Goal: Navigation & Orientation: Find specific page/section

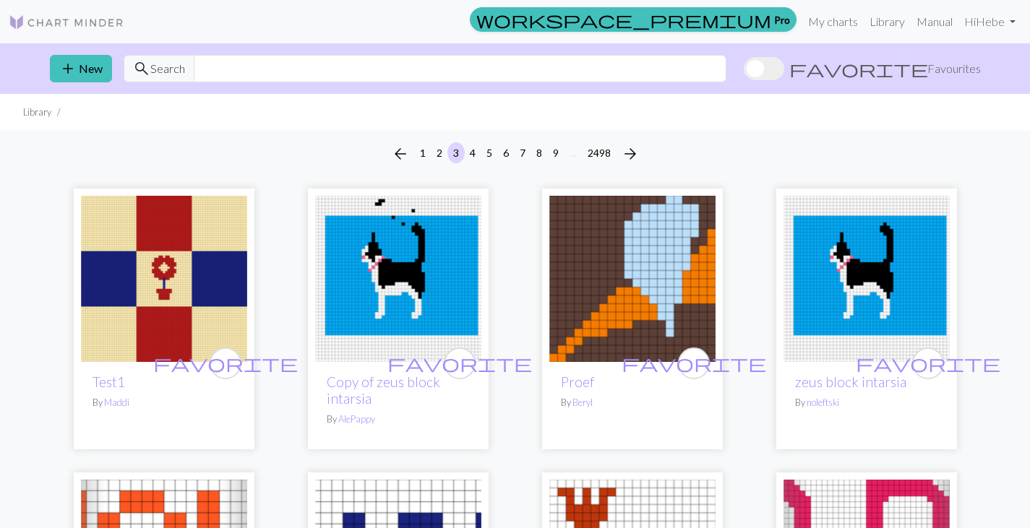
drag, startPoint x: 489, startPoint y: 367, endPoint x: 497, endPoint y: 384, distance: 18.4
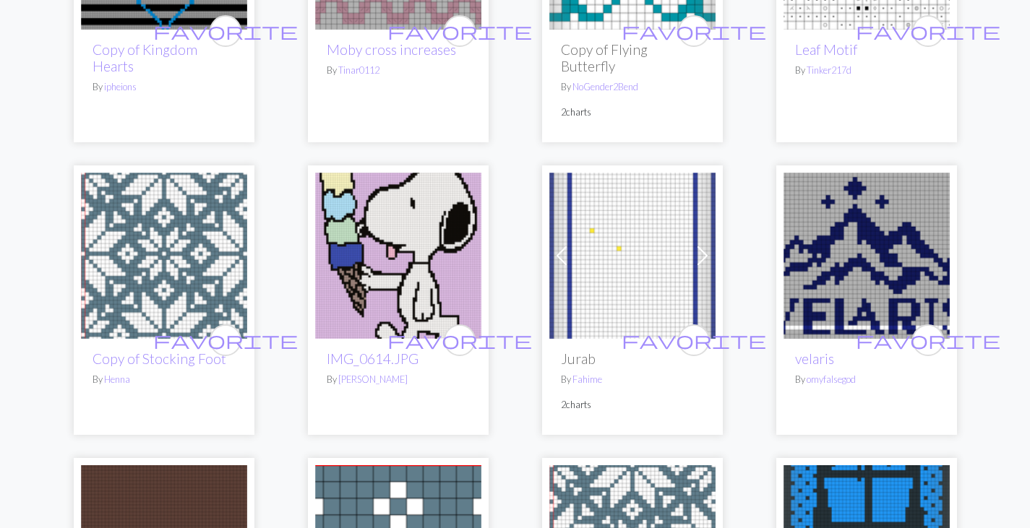
scroll to position [3084, 0]
click at [397, 191] on img at bounding box center [398, 255] width 166 height 166
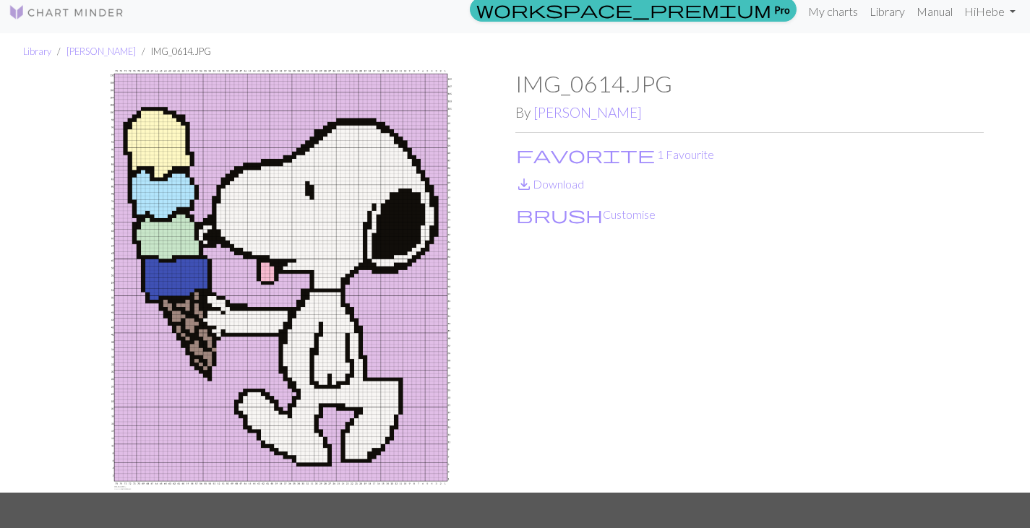
scroll to position [1, 0]
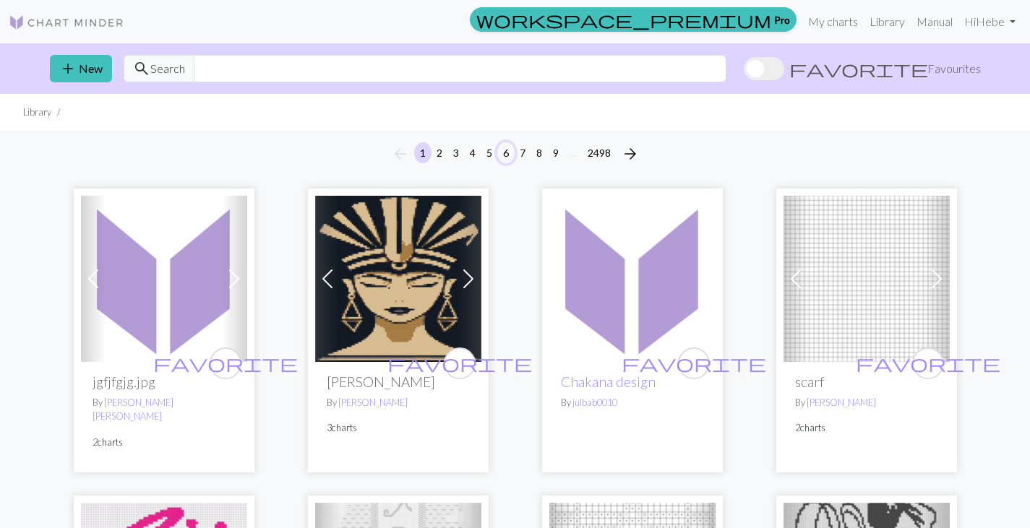
click at [511, 155] on button "6" at bounding box center [505, 152] width 17 height 21
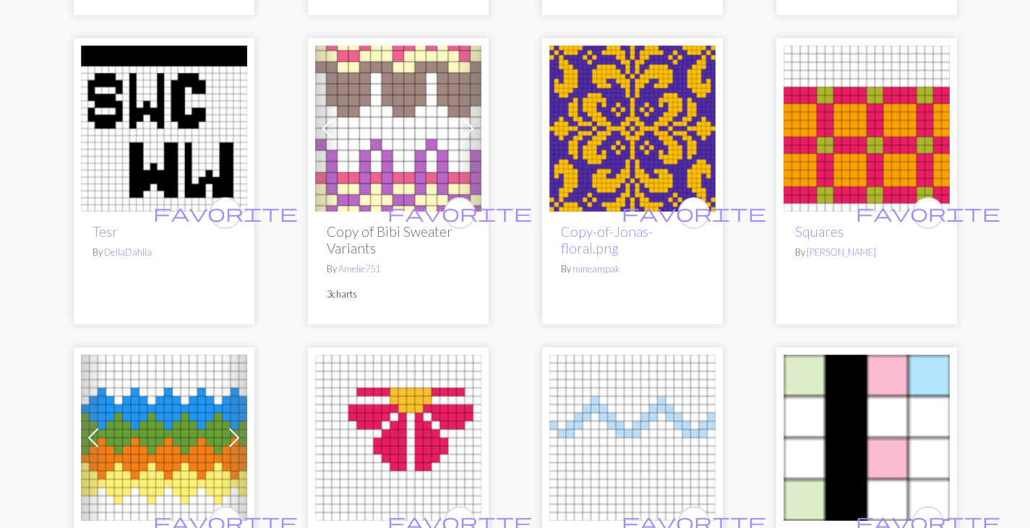
scroll to position [1989, 0]
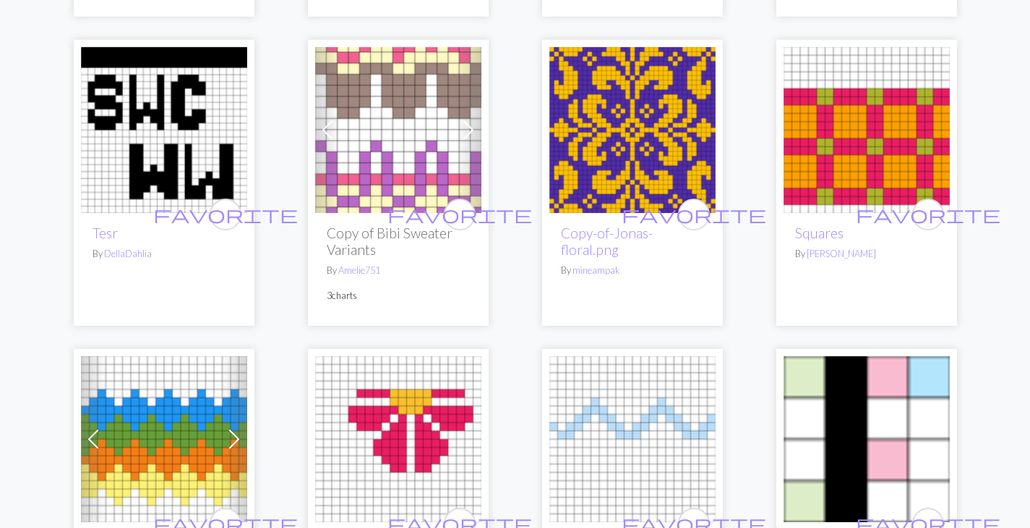
click at [518, 265] on div "favorite Copy of Mae By redgormor Previous Next favorite Festive Yoke Pullover:…" at bounding box center [515, 145] width 954 height 3914
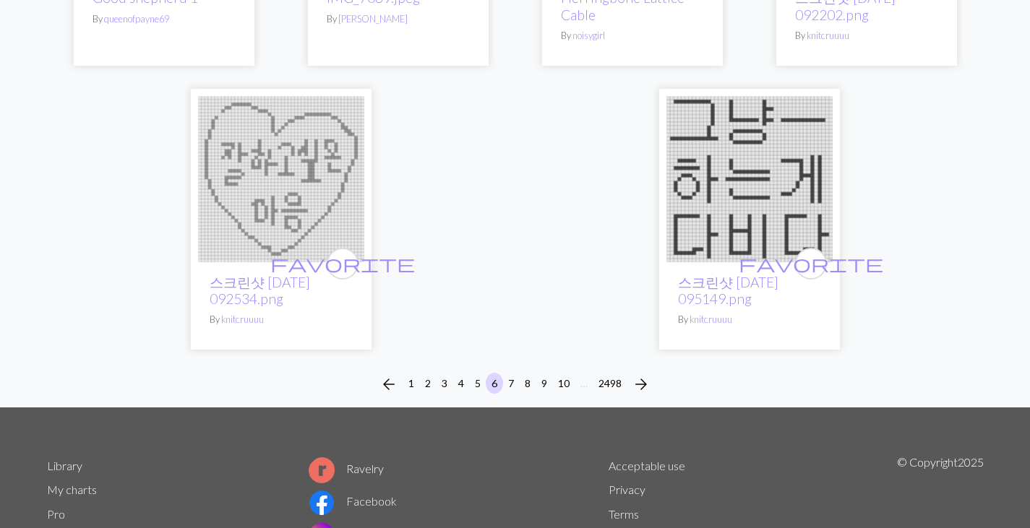
scroll to position [3731, 0]
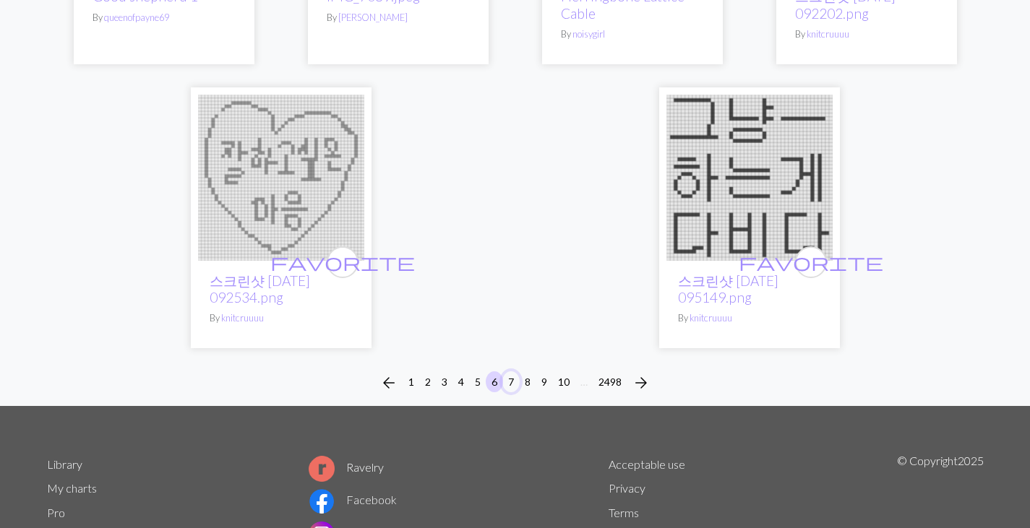
click at [514, 381] on button "7" at bounding box center [510, 381] width 17 height 21
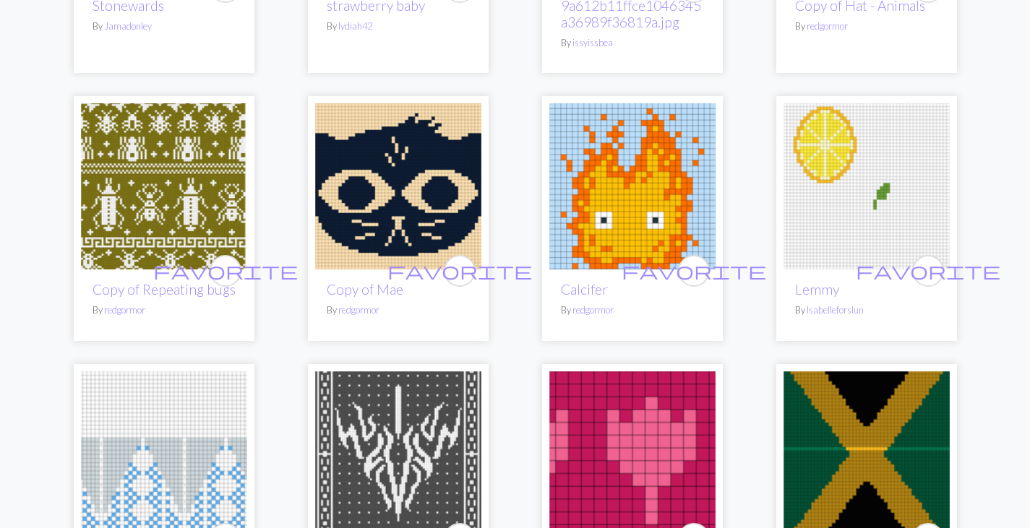
scroll to position [377, 0]
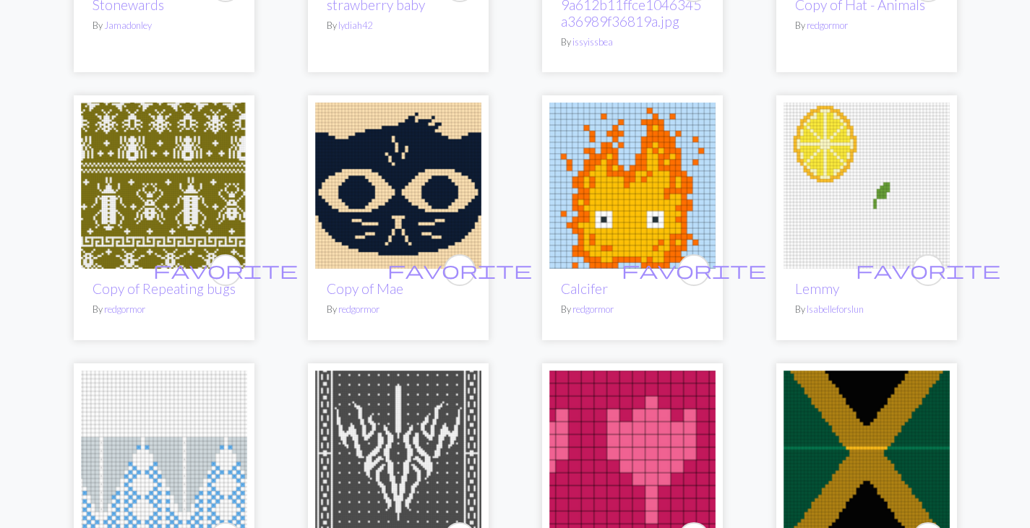
click at [608, 168] on img at bounding box center [632, 186] width 166 height 166
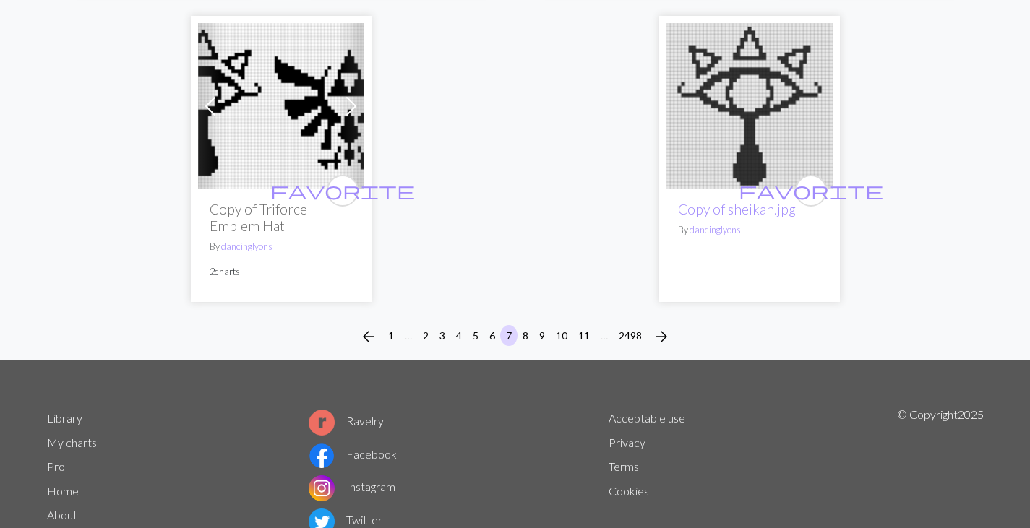
scroll to position [3762, 0]
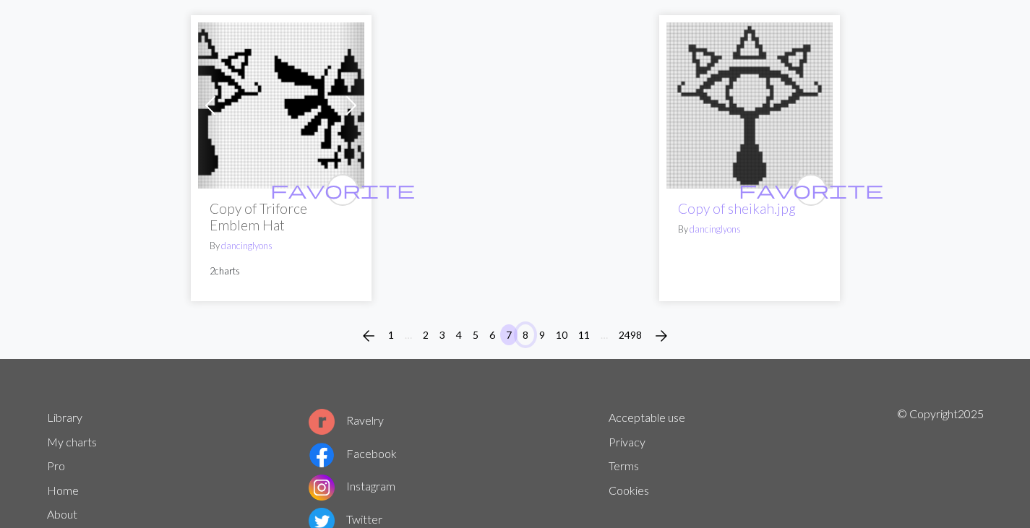
click at [526, 324] on button "8" at bounding box center [525, 334] width 17 height 21
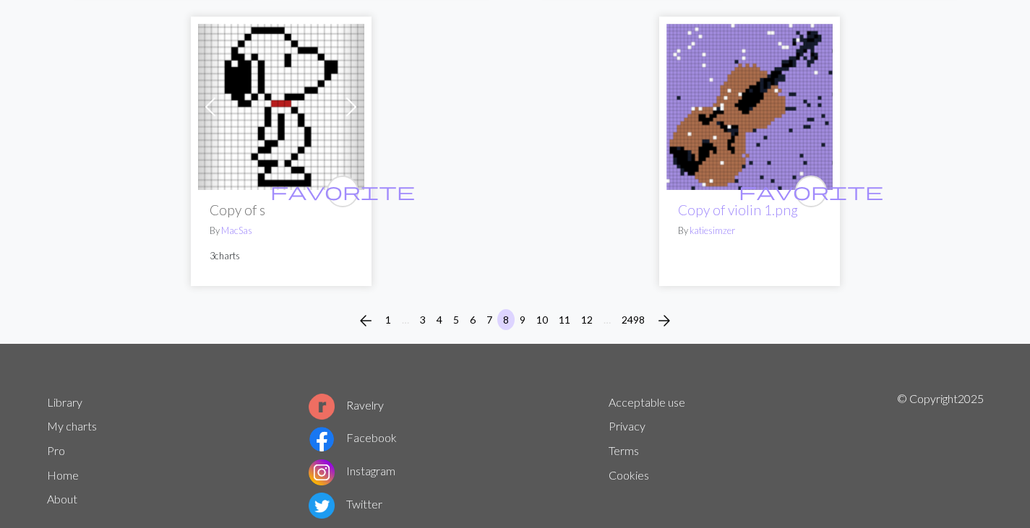
scroll to position [3883, 0]
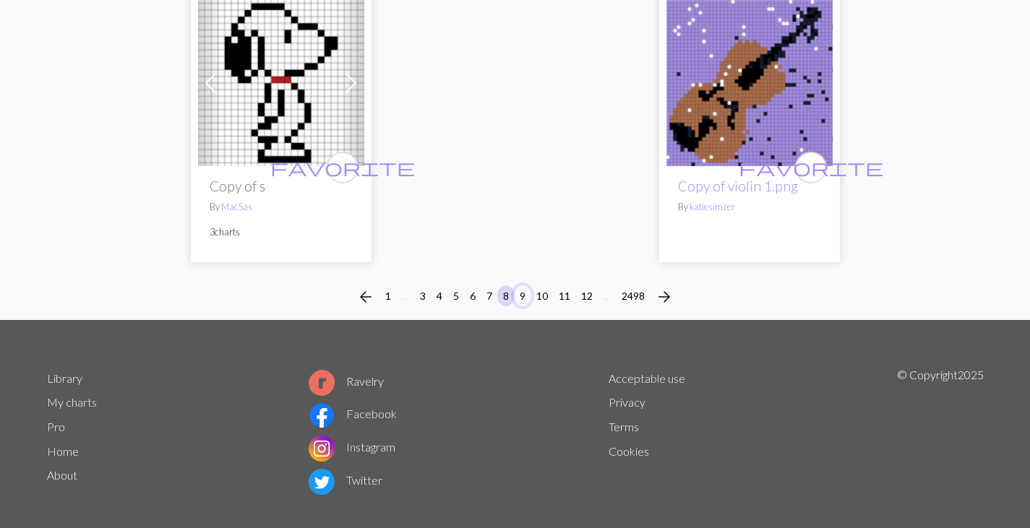
click at [521, 285] on button "9" at bounding box center [522, 295] width 17 height 21
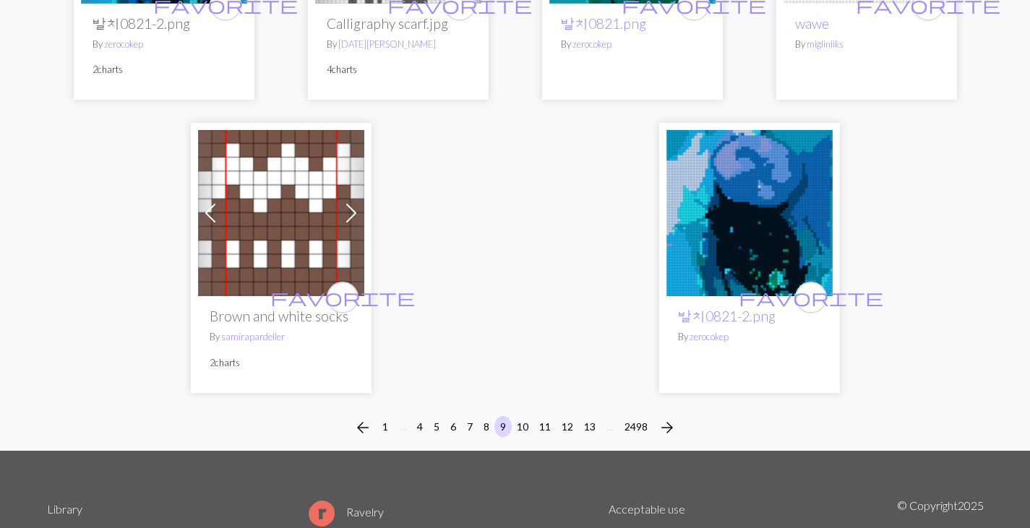
scroll to position [3555, 0]
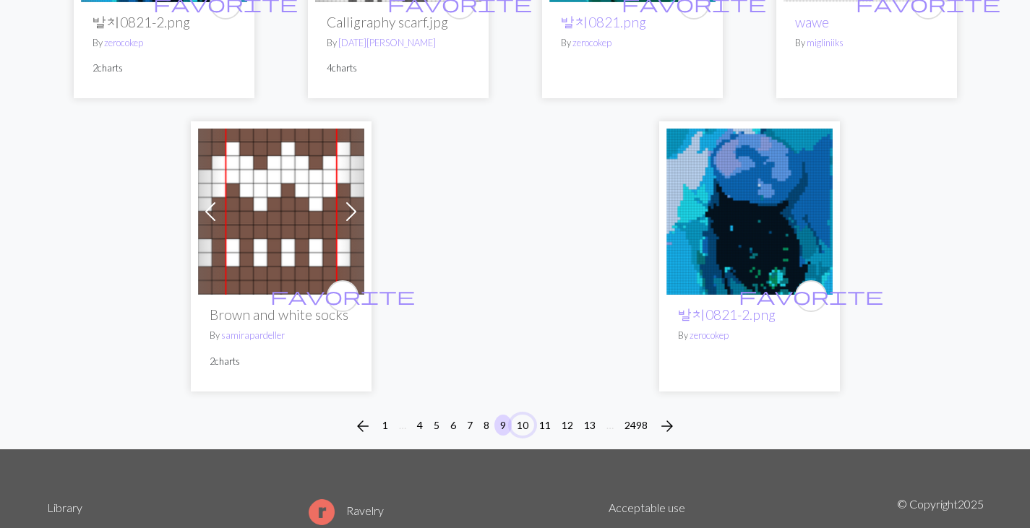
click at [523, 415] on button "10" at bounding box center [522, 425] width 23 height 21
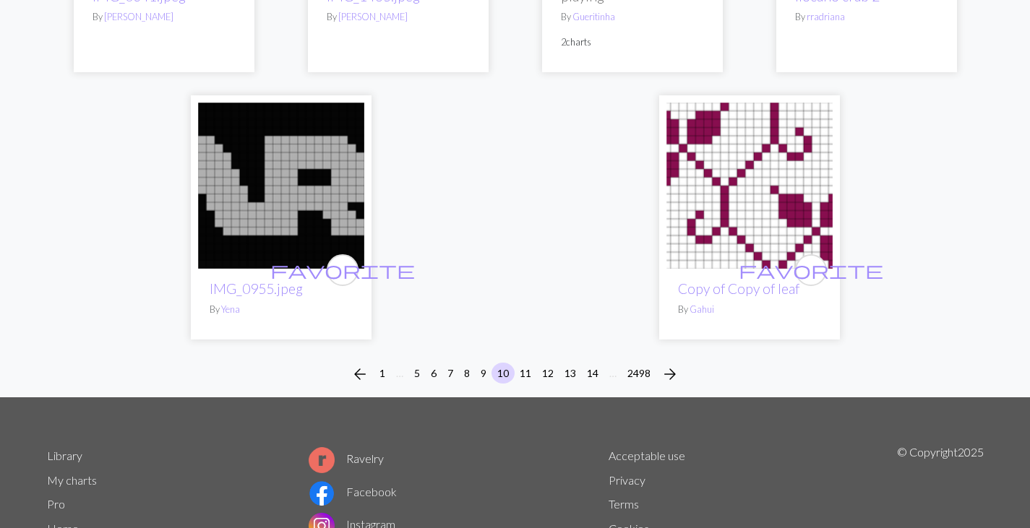
scroll to position [3586, 0]
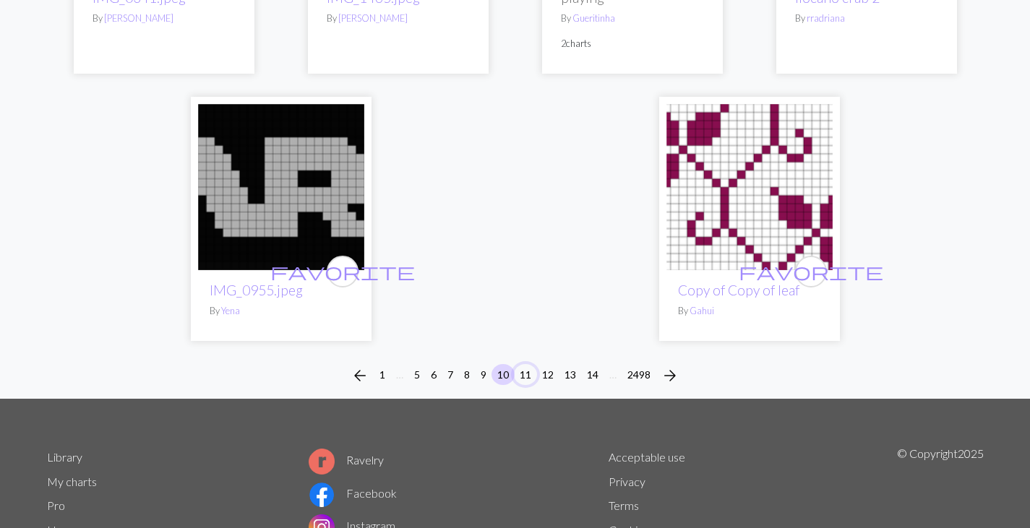
click at [525, 364] on button "11" at bounding box center [525, 374] width 23 height 21
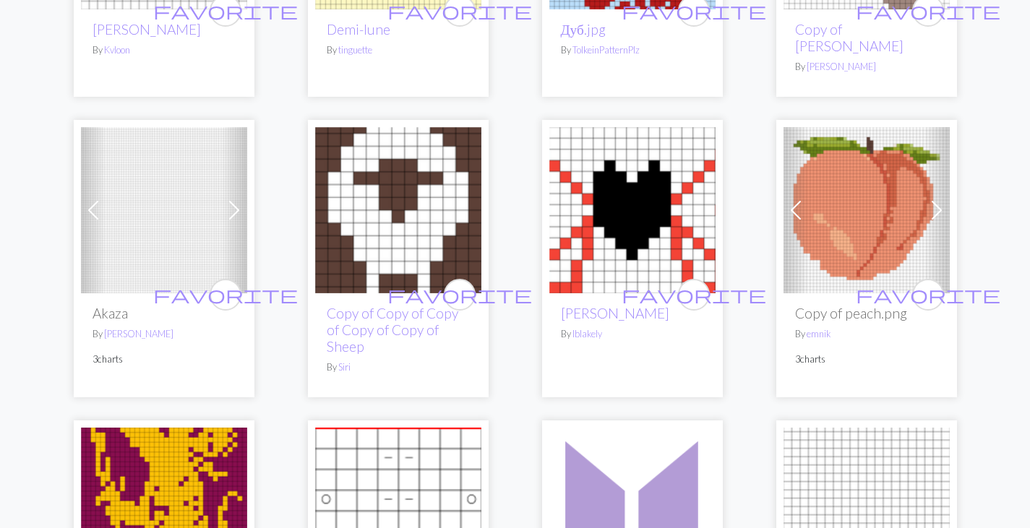
scroll to position [2395, 0]
